Goal: Task Accomplishment & Management: Manage account settings

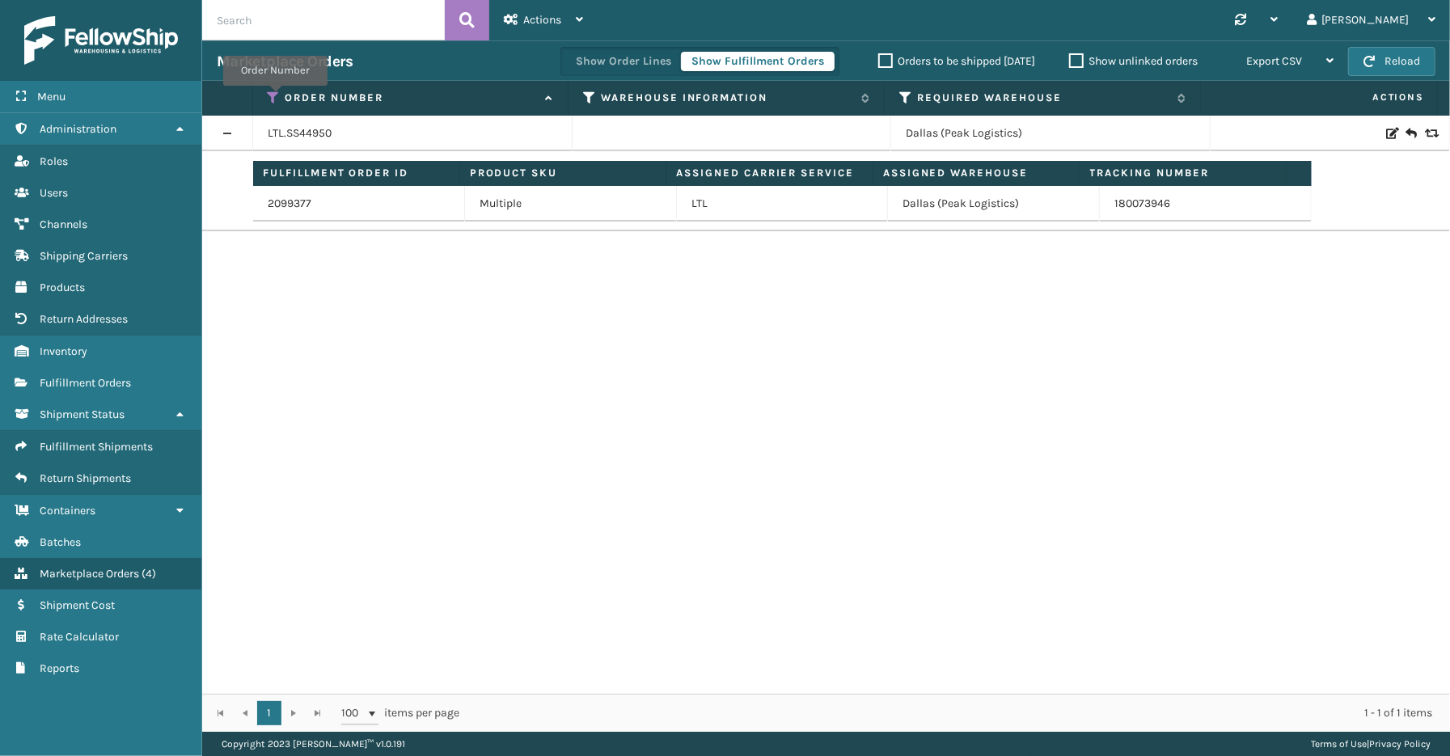
click at [275, 97] on icon at bounding box center [274, 98] width 13 height 15
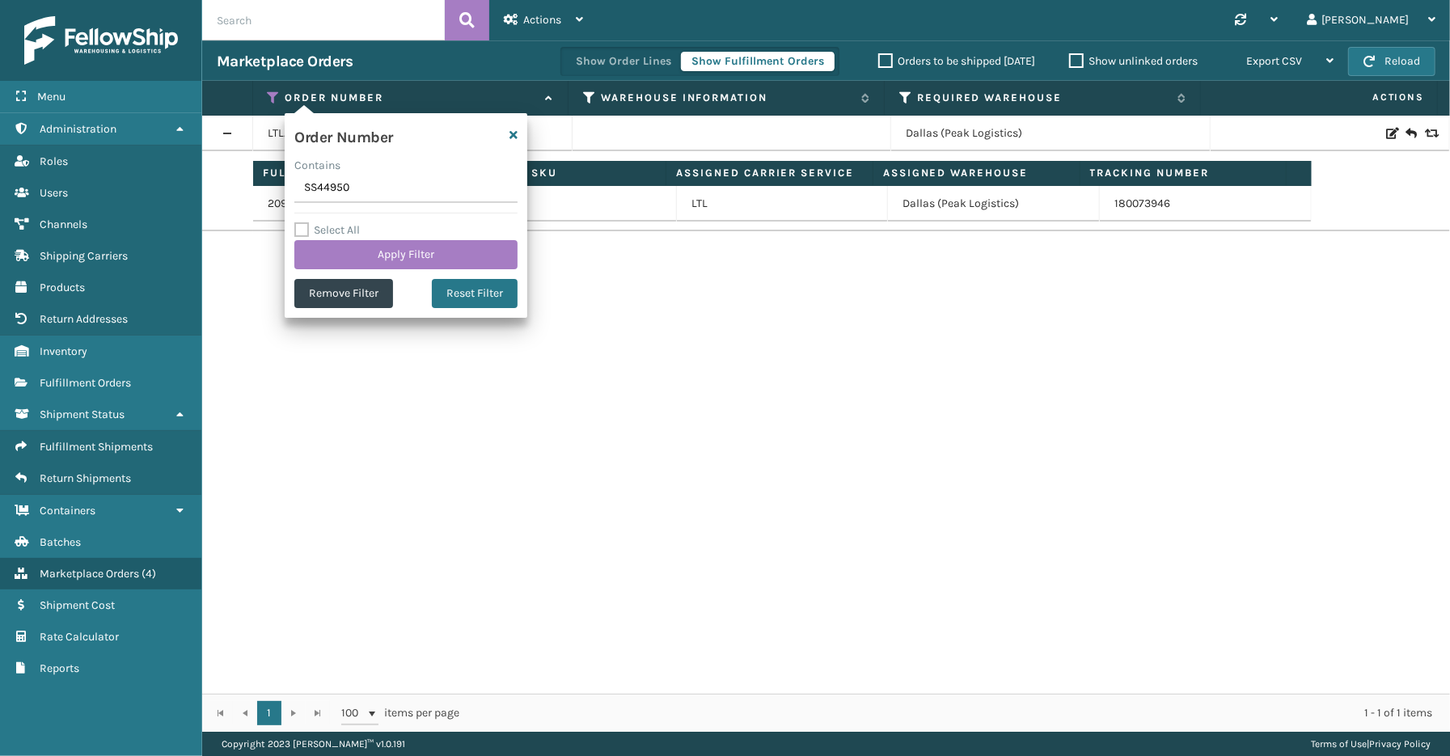
drag, startPoint x: 358, startPoint y: 190, endPoint x: 290, endPoint y: 192, distance: 68.8
click at [290, 192] on div "Order Number Contains SS44950 Select All Apply Filter Remove Filter Reset Filter" at bounding box center [406, 215] width 243 height 205
type input "SS45138"
click at [369, 248] on button "Apply Filter" at bounding box center [405, 254] width 223 height 29
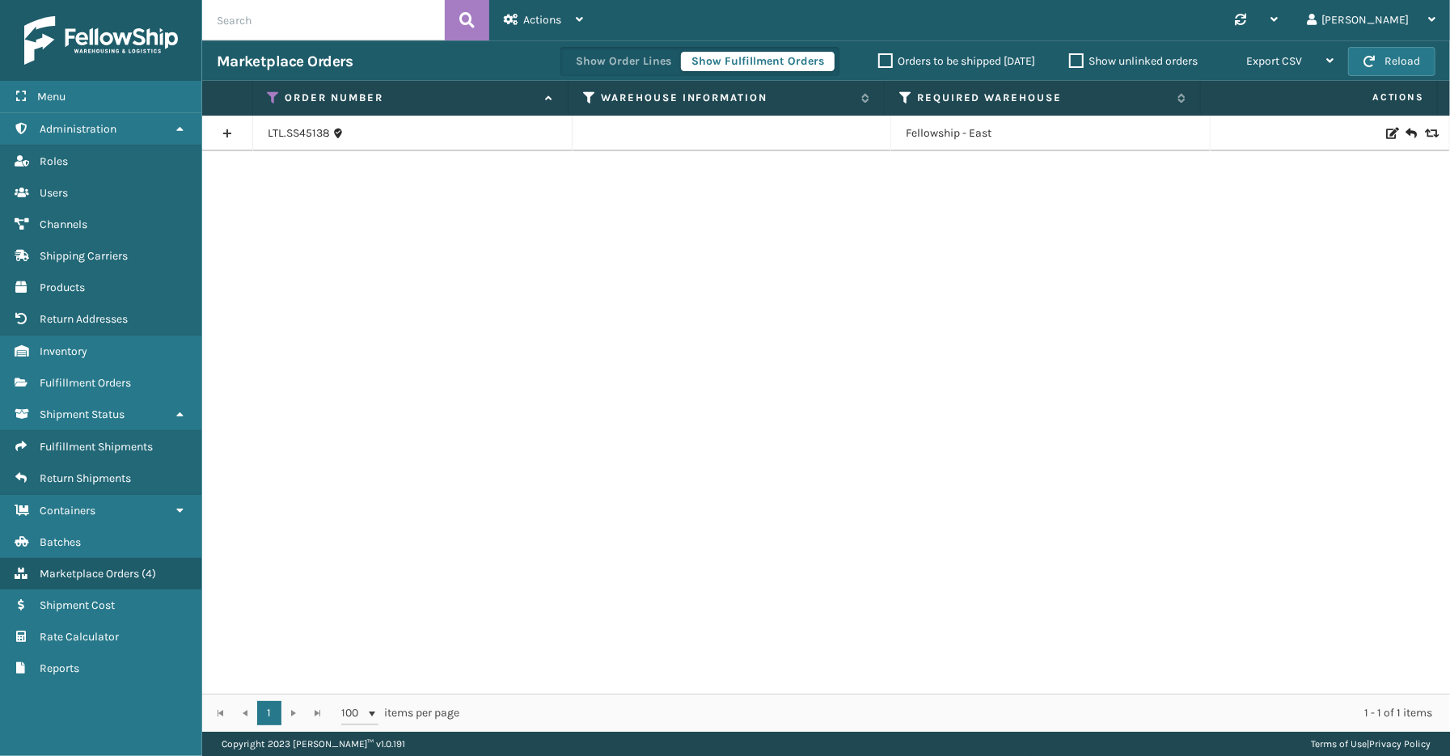
click at [227, 128] on link at bounding box center [227, 134] width 50 height 26
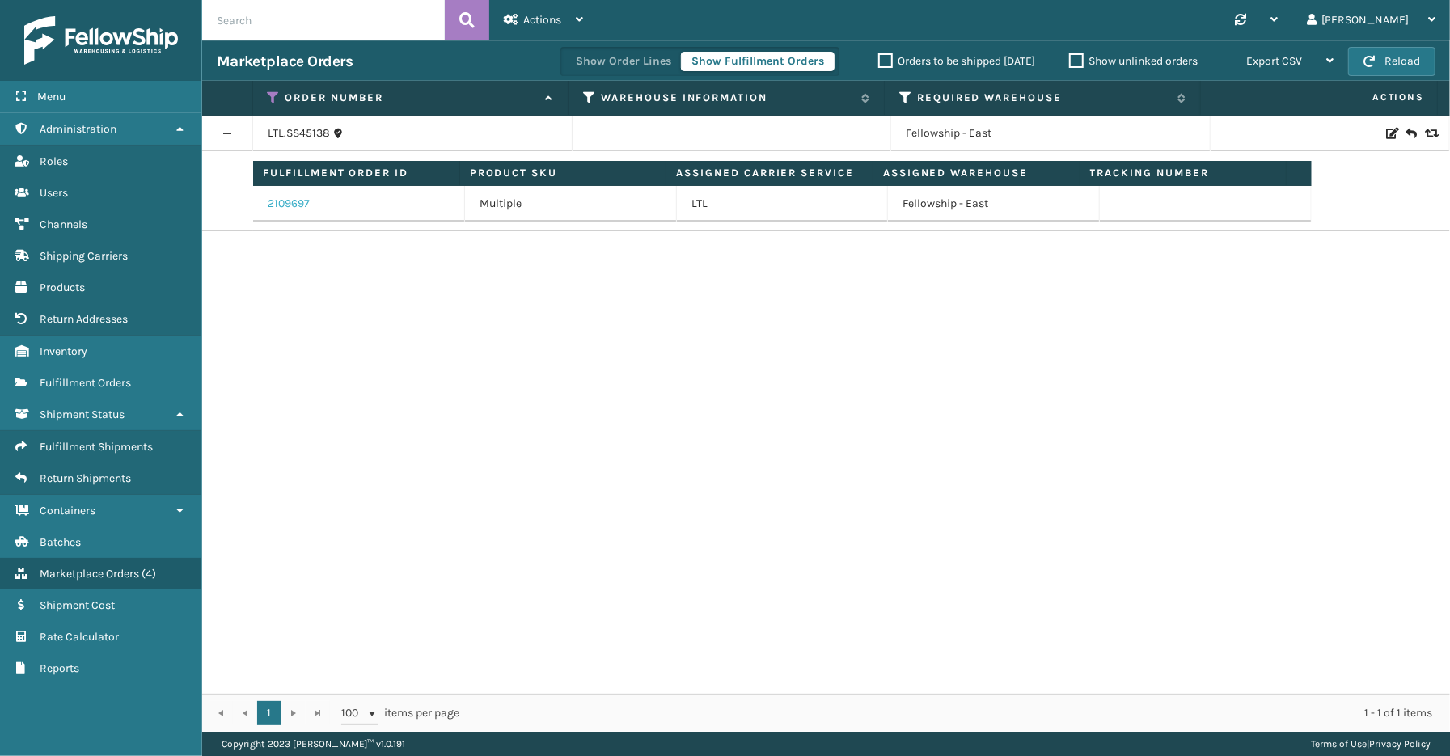
click at [277, 196] on link "2109697" at bounding box center [289, 204] width 42 height 16
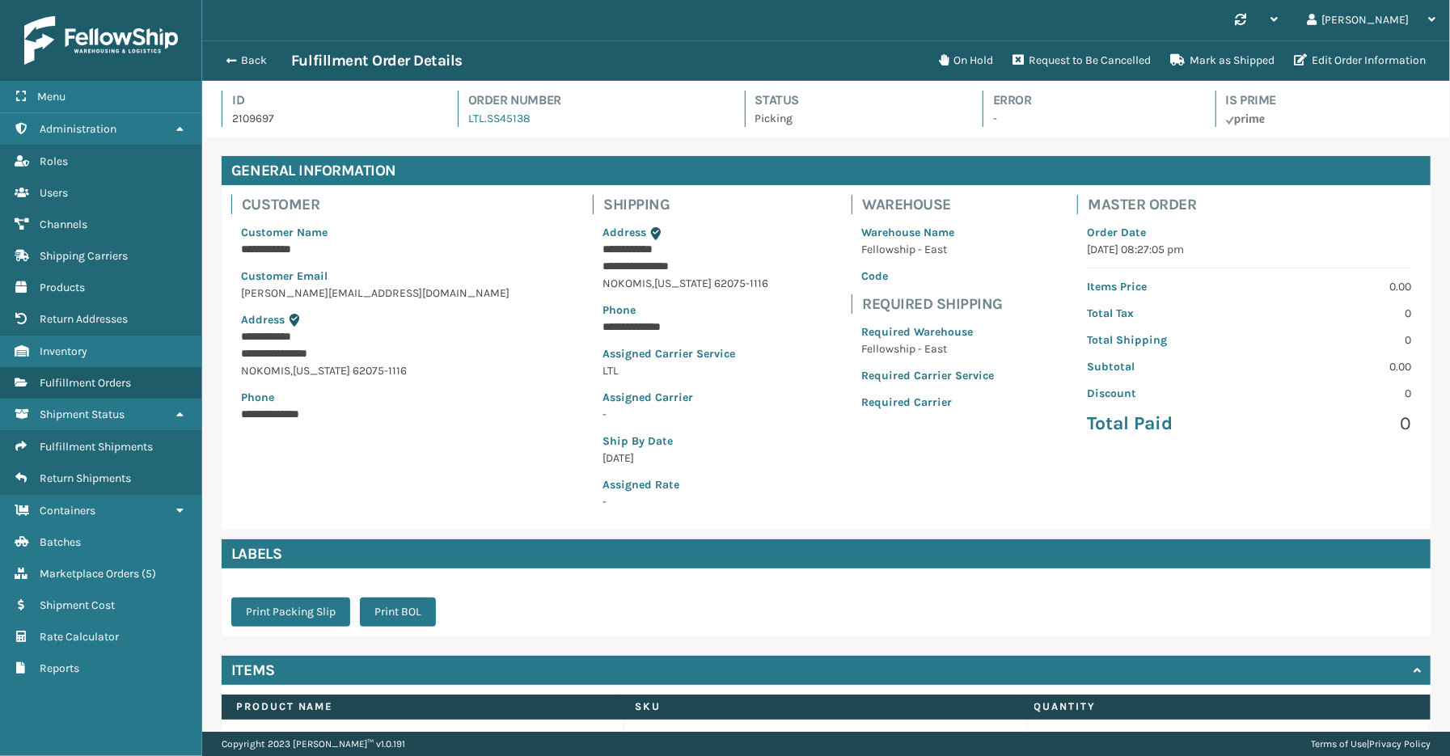
scroll to position [38, 1248]
click at [1079, 58] on button "Request to Be Cancelled" at bounding box center [1082, 60] width 158 height 32
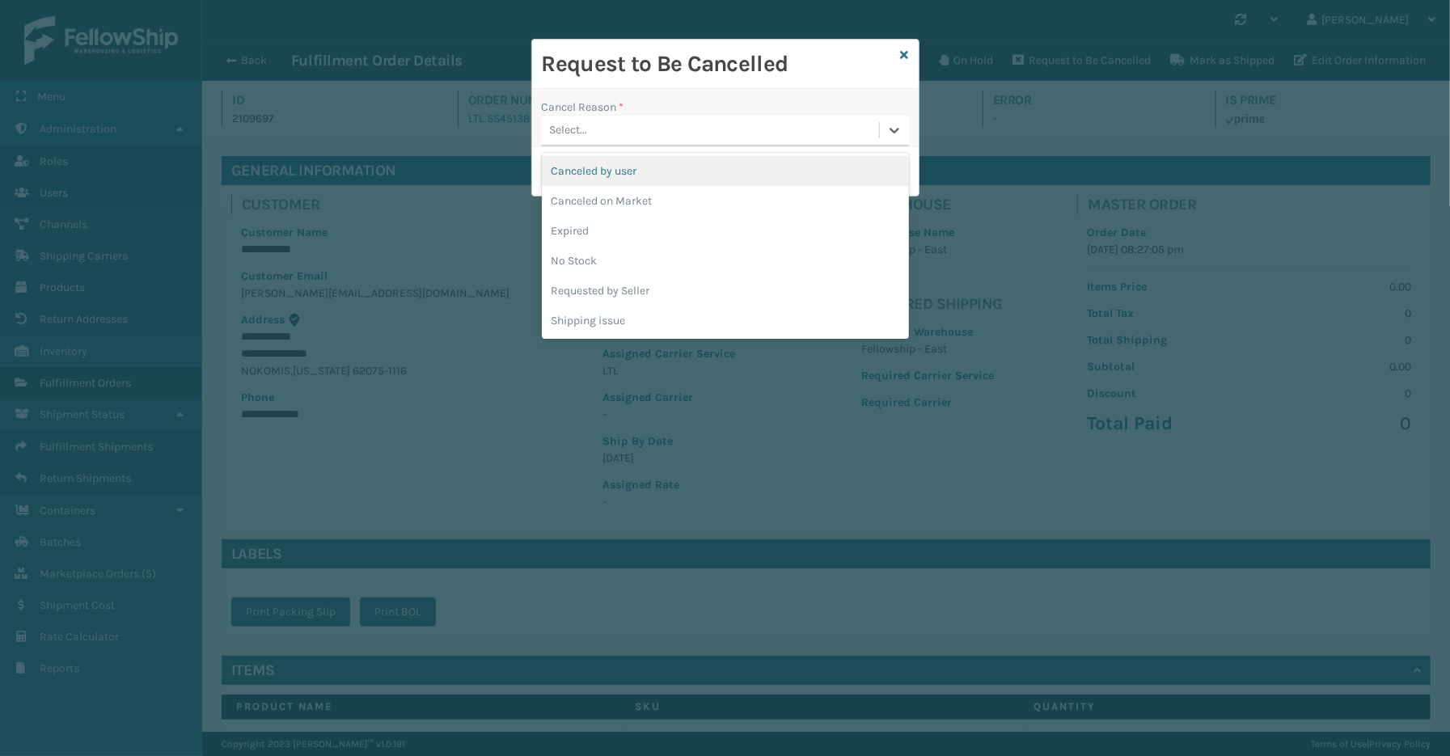
click at [688, 138] on div "Select..." at bounding box center [710, 130] width 337 height 27
click at [904, 53] on icon at bounding box center [905, 54] width 8 height 11
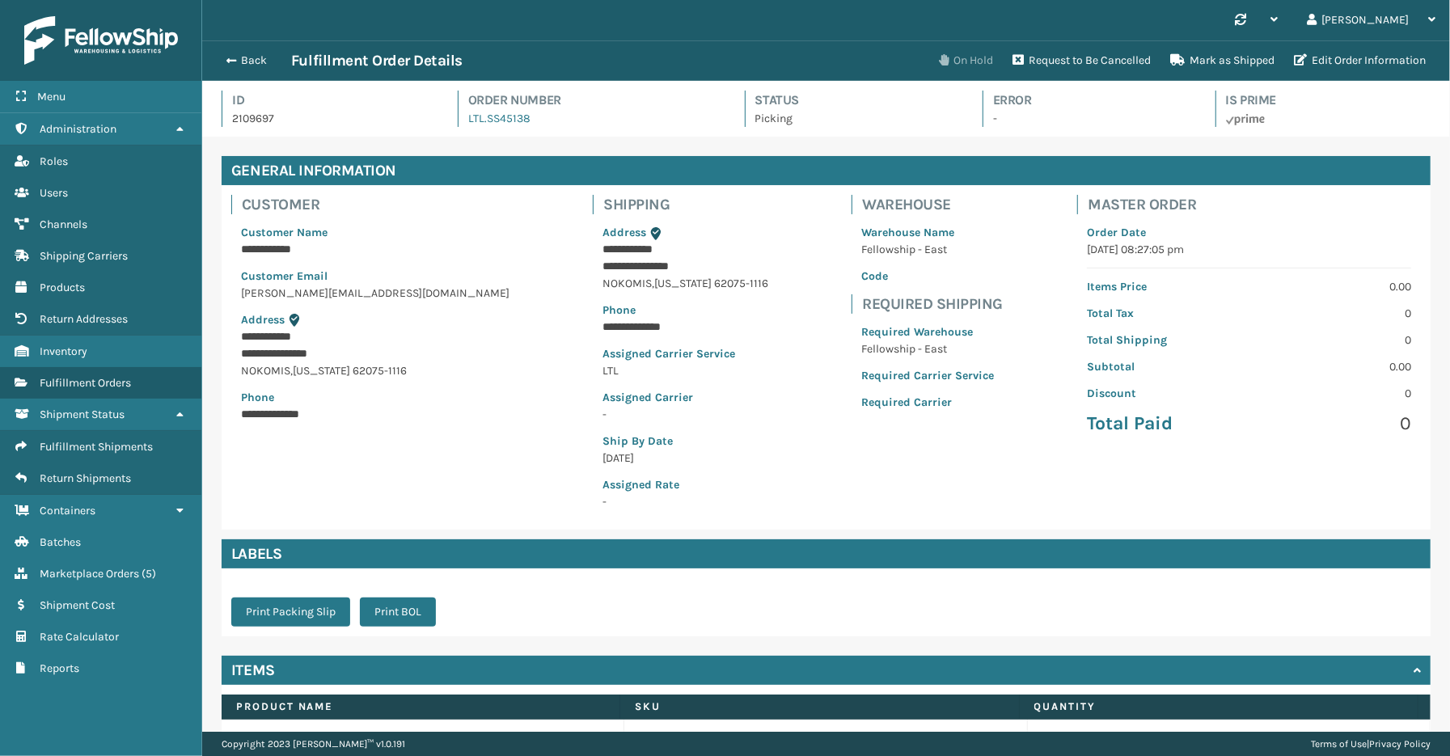
click at [958, 57] on button "On Hold" at bounding box center [966, 60] width 74 height 32
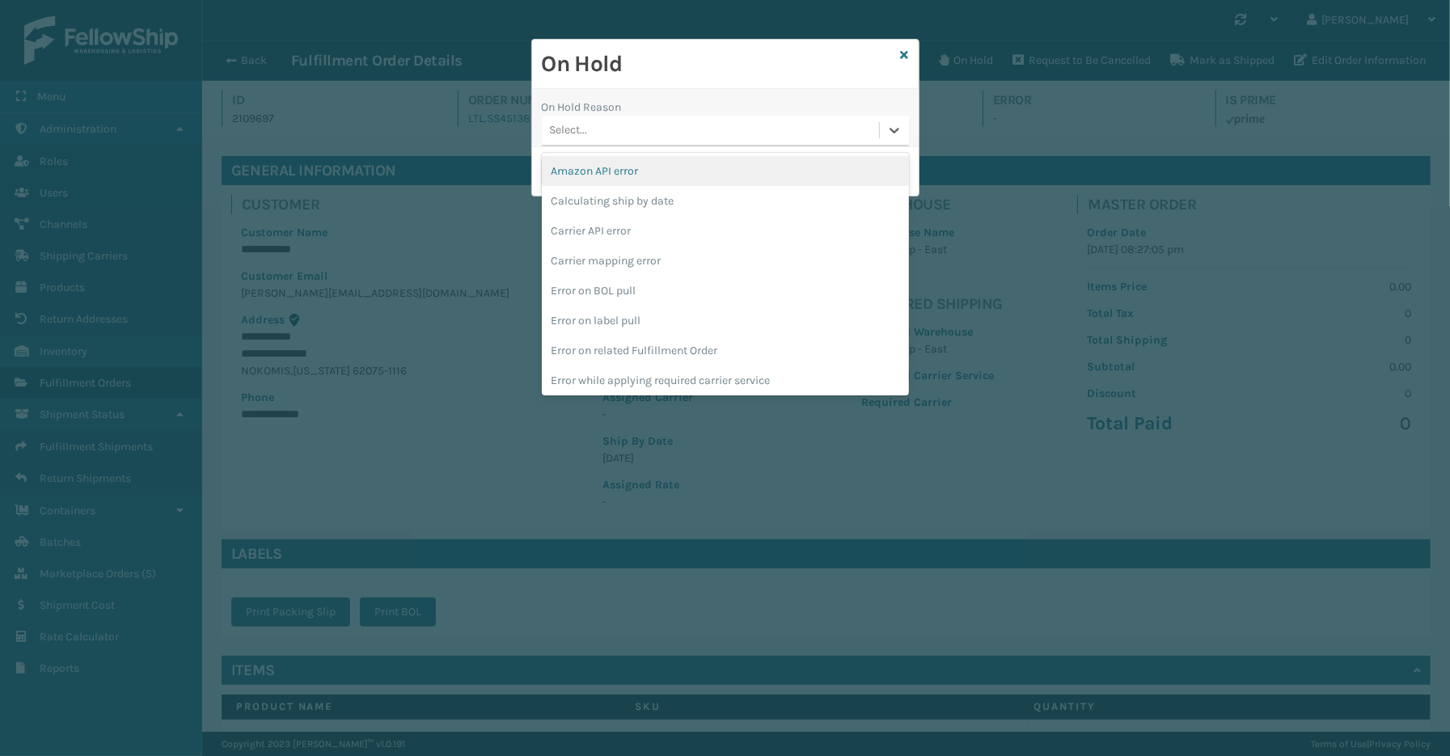
click at [607, 130] on div "Select..." at bounding box center [710, 130] width 337 height 27
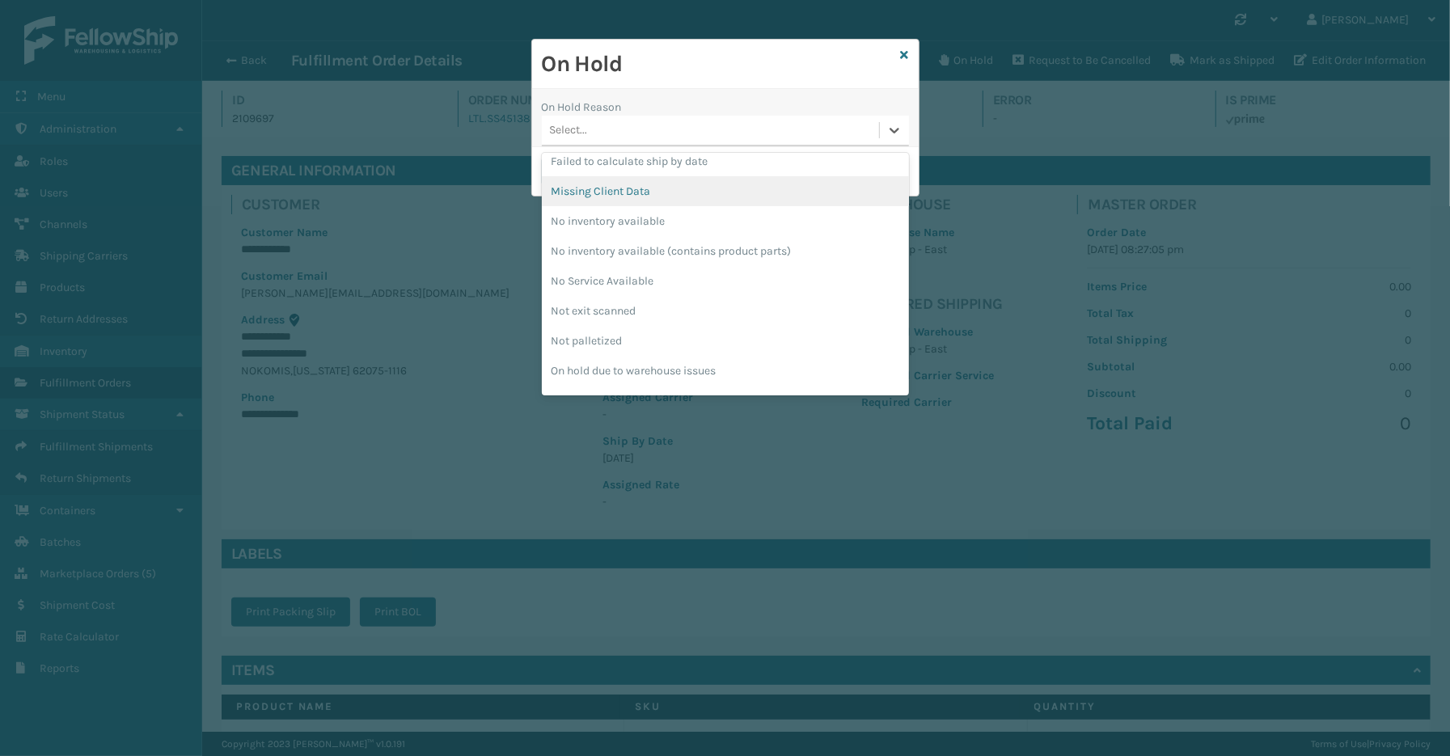
scroll to position [451, 0]
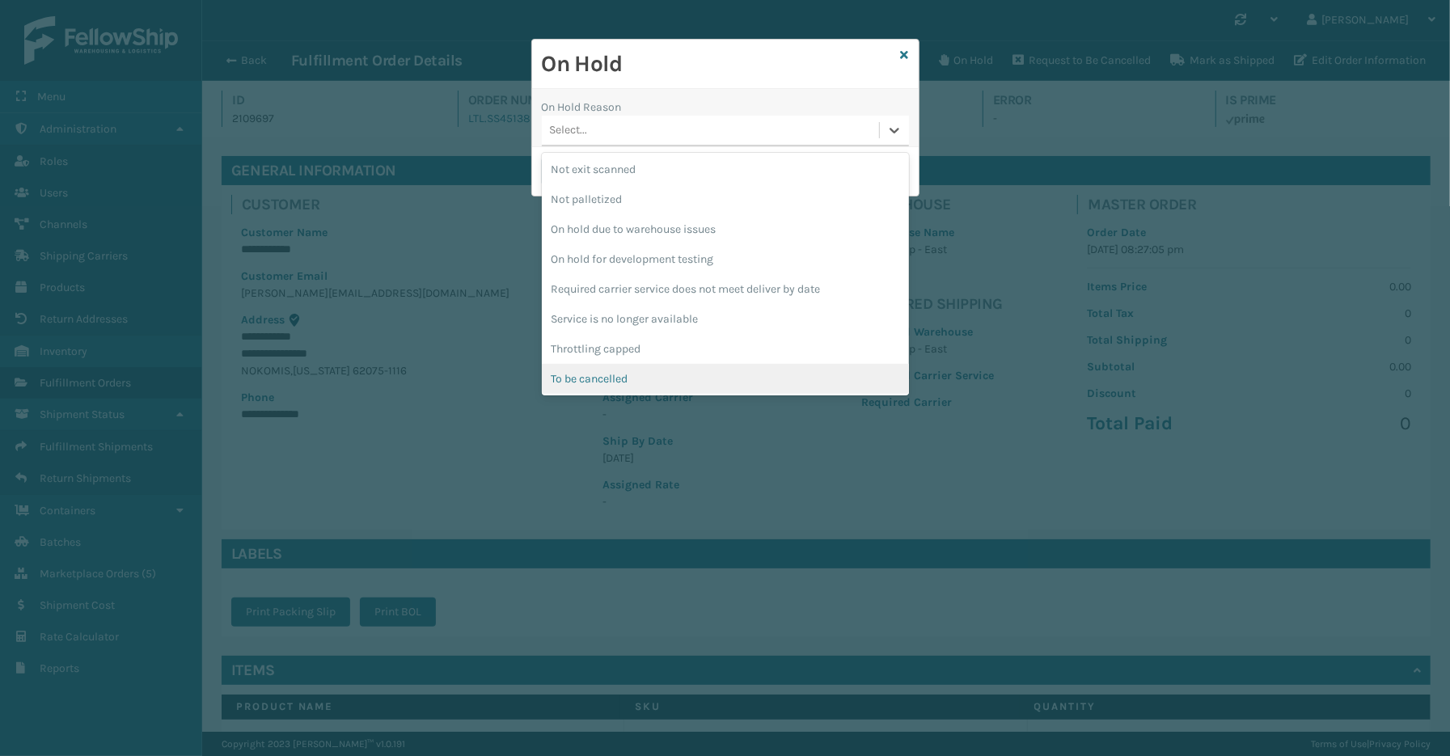
click at [620, 373] on div "To be cancelled" at bounding box center [725, 379] width 367 height 30
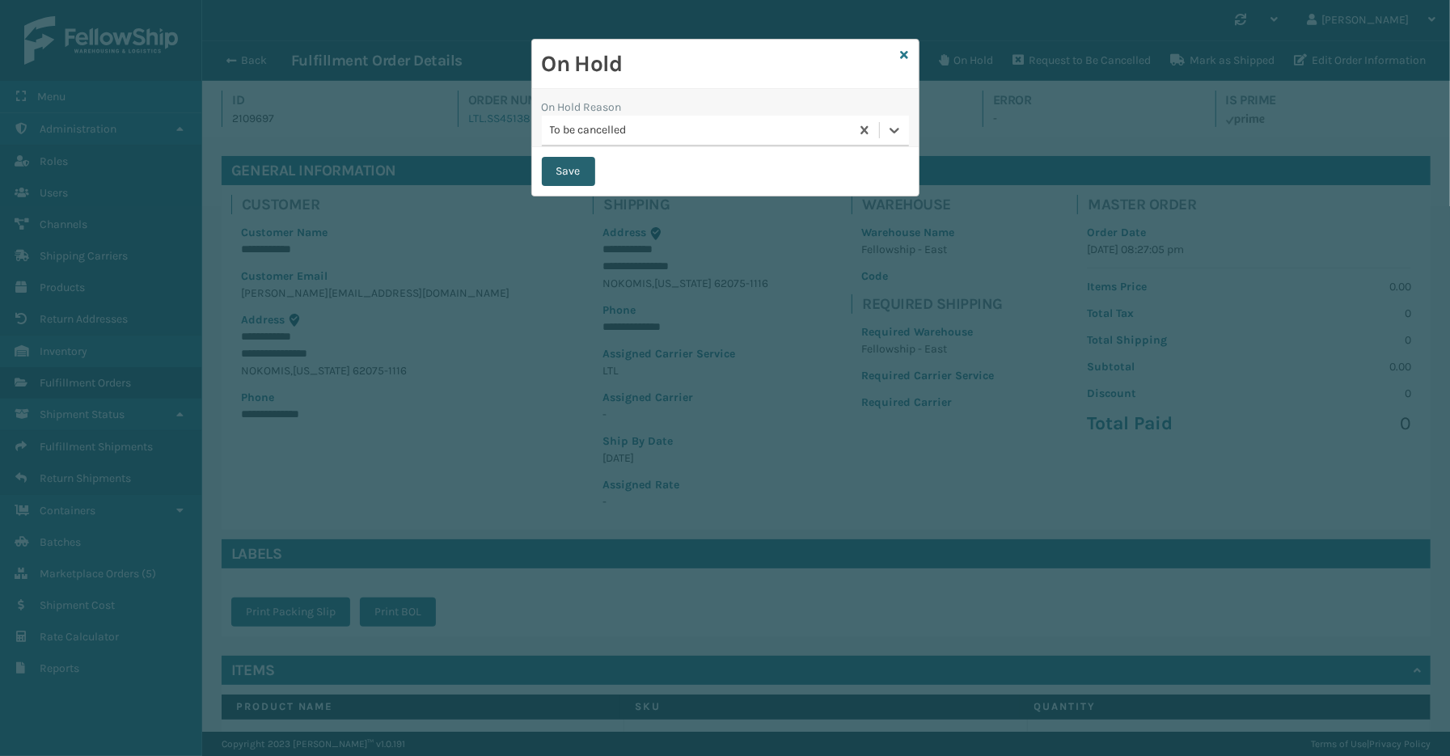
click at [582, 175] on button "Save" at bounding box center [568, 171] width 53 height 29
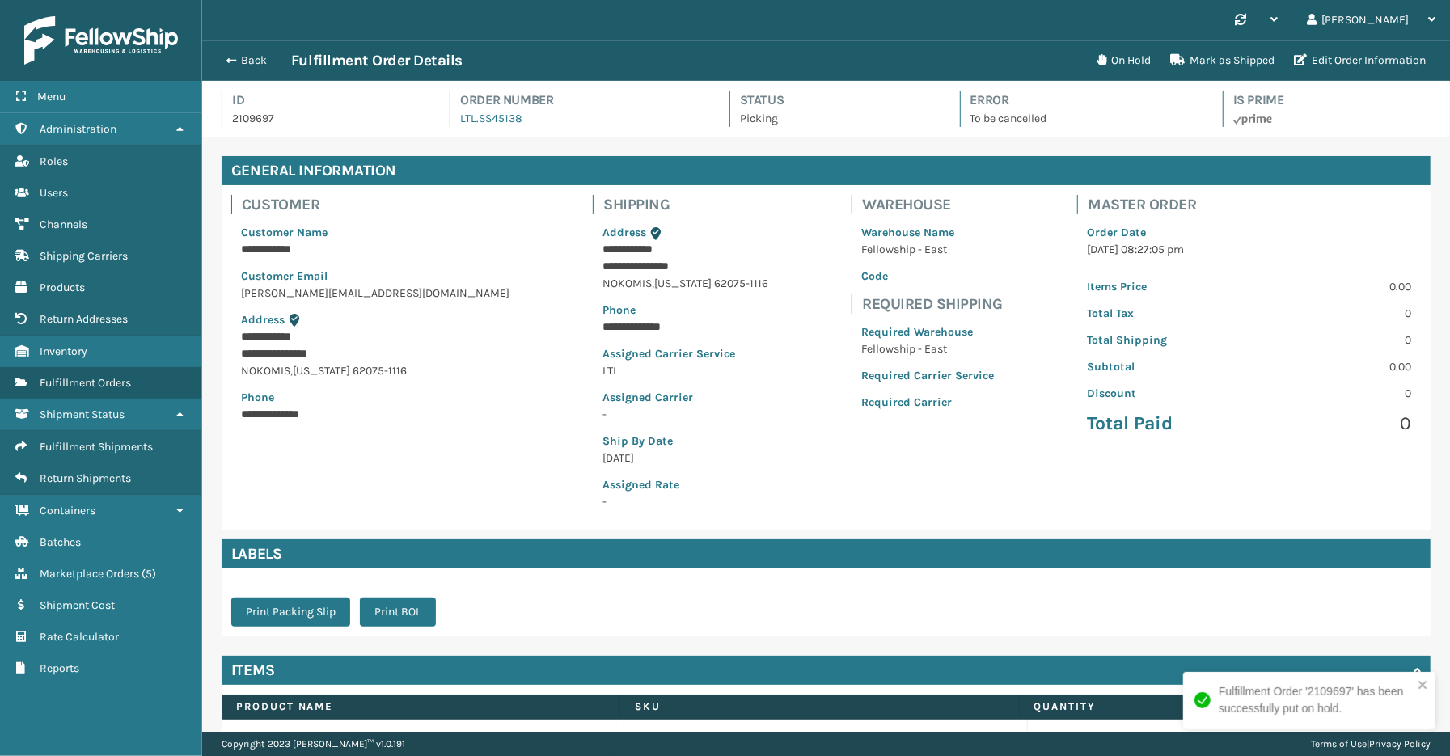
scroll to position [38, 1248]
click at [247, 61] on button "Back" at bounding box center [254, 60] width 74 height 15
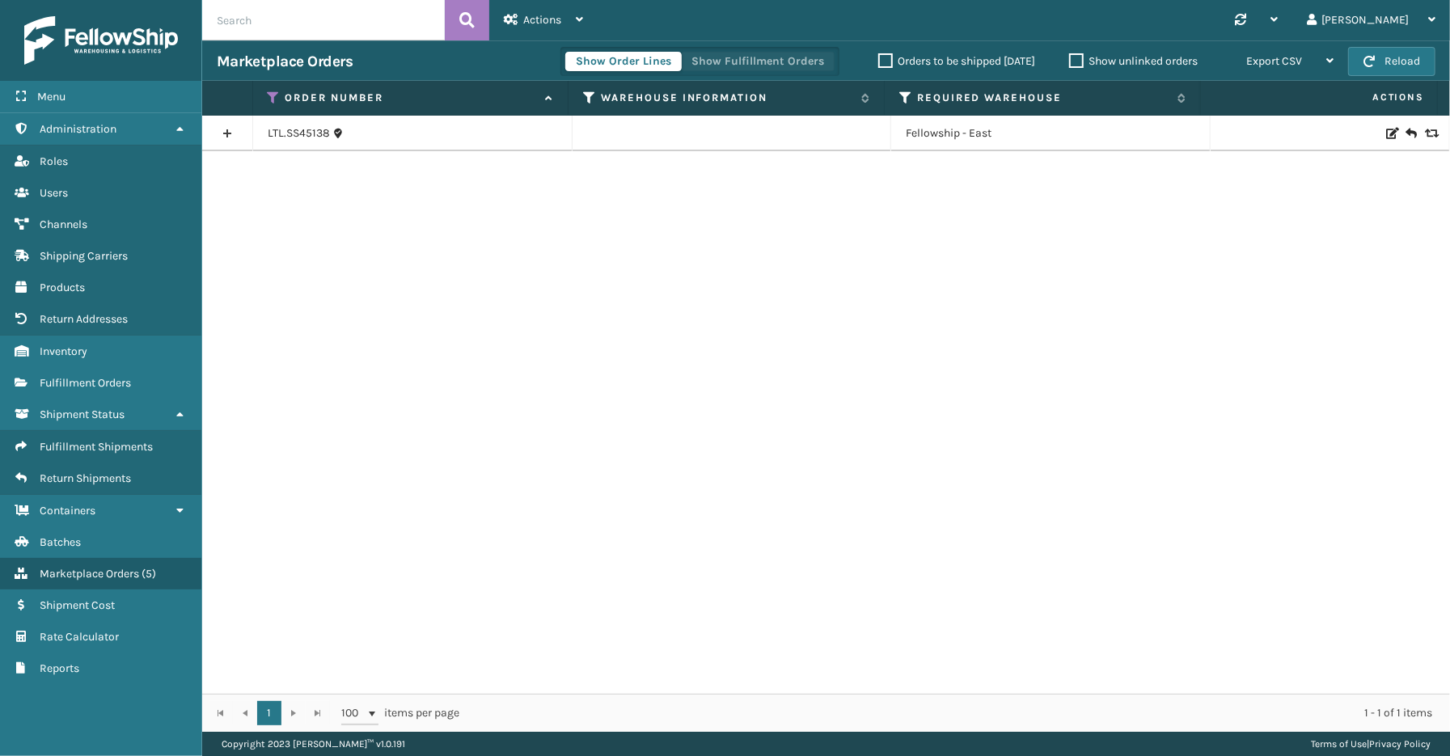
click at [736, 62] on button "Show Fulfillment Orders" at bounding box center [758, 61] width 154 height 19
